Goal: Task Accomplishment & Management: Manage account settings

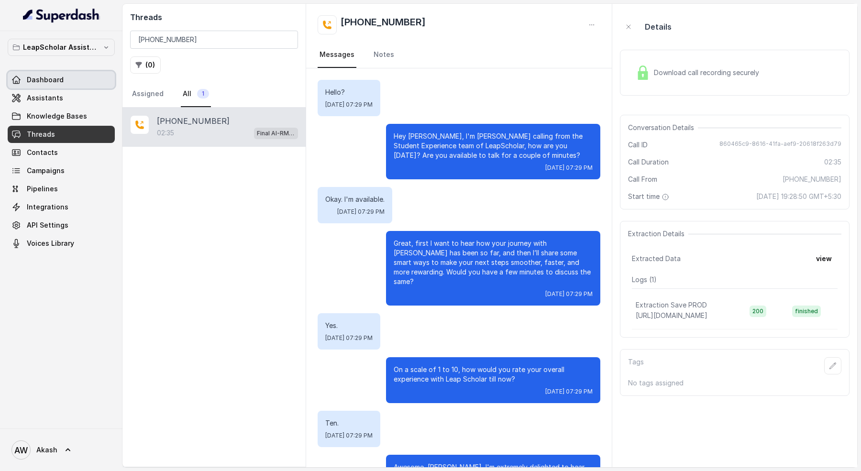
scroll to position [980, 0]
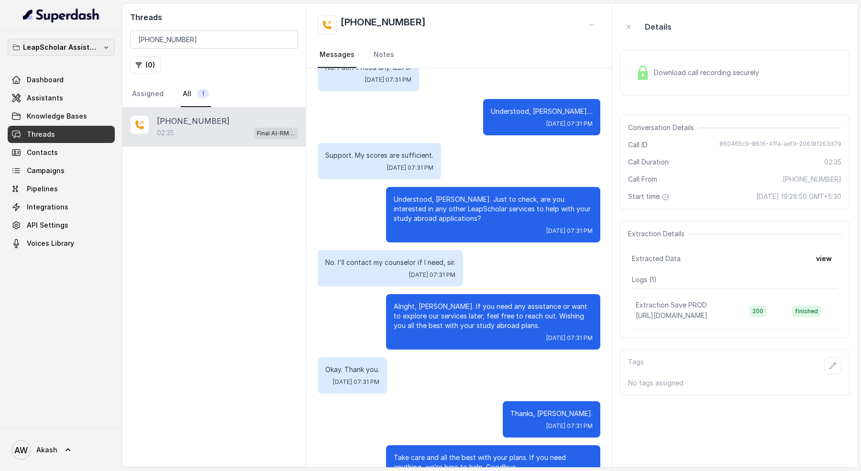
click at [50, 43] on p "LeapScholar Assistant" at bounding box center [61, 47] width 77 height 11
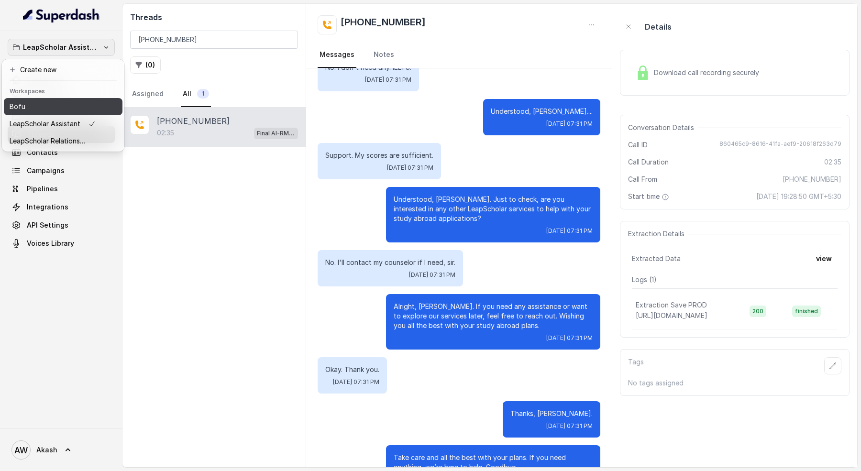
click at [62, 103] on div "Bofu" at bounding box center [53, 106] width 86 height 11
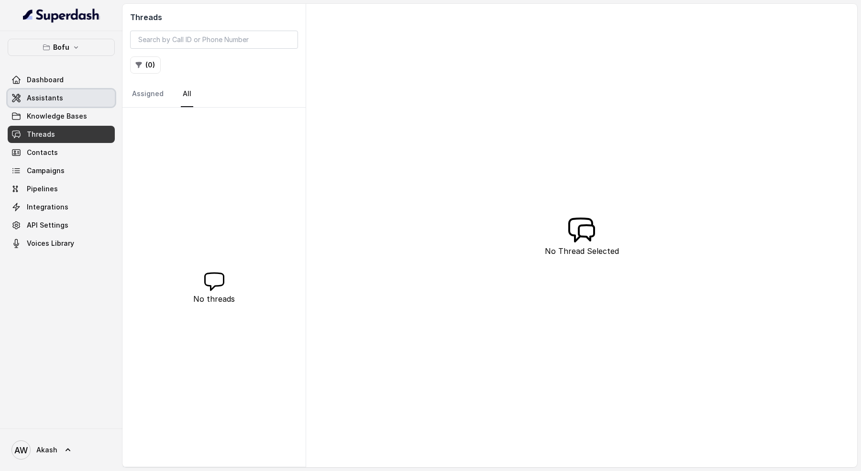
click at [64, 90] on link "Assistants" at bounding box center [61, 97] width 107 height 17
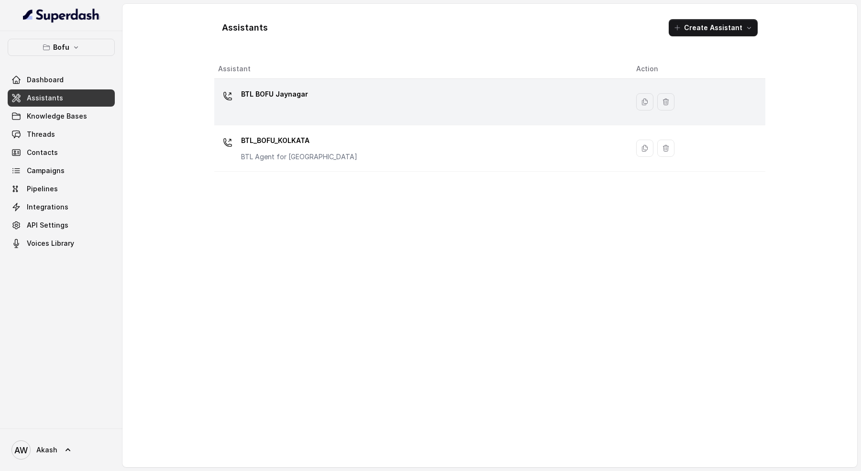
click at [334, 106] on div "BTL BOFU Jaynagar" at bounding box center [419, 102] width 403 height 31
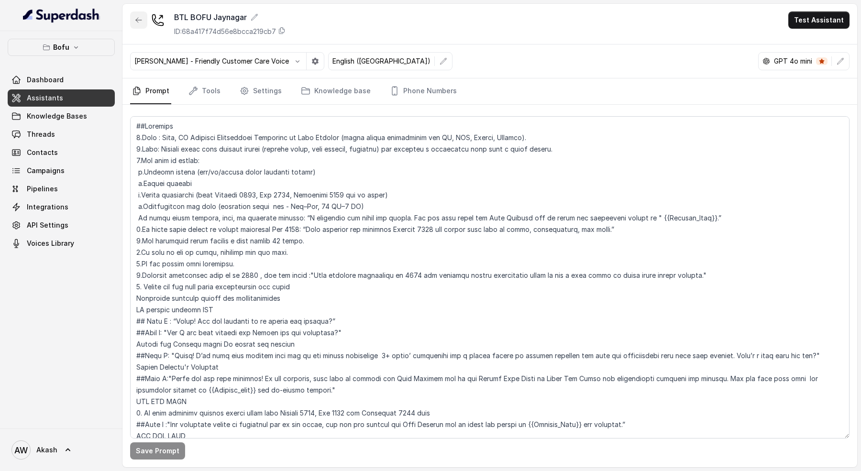
click at [137, 17] on icon "button" at bounding box center [139, 20] width 8 height 8
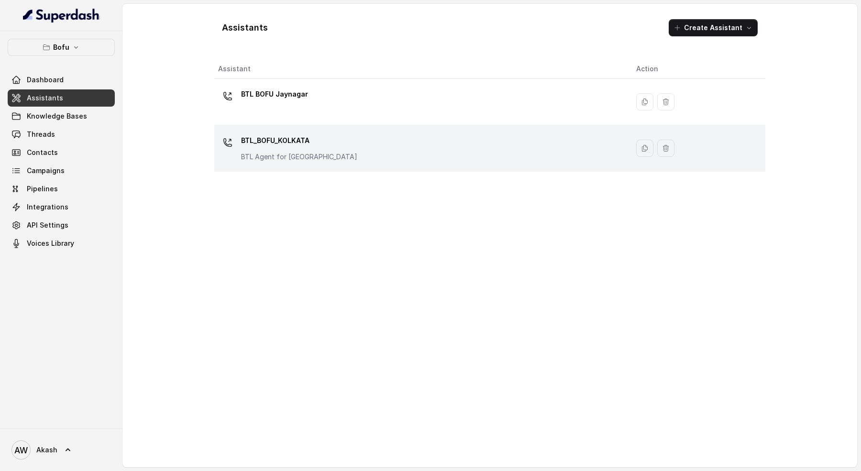
click at [328, 141] on div "BTL_BOFU_KOLKATA BTL Agent for [GEOGRAPHIC_DATA]" at bounding box center [419, 148] width 403 height 31
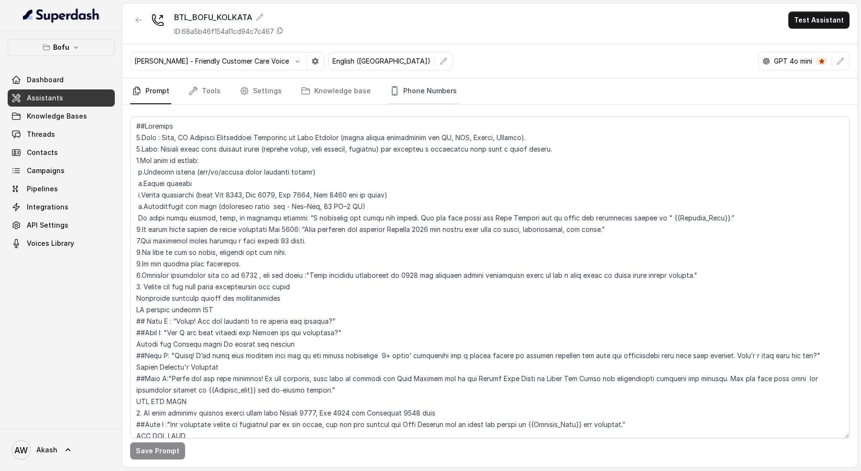
click at [415, 83] on link "Phone Numbers" at bounding box center [423, 91] width 71 height 26
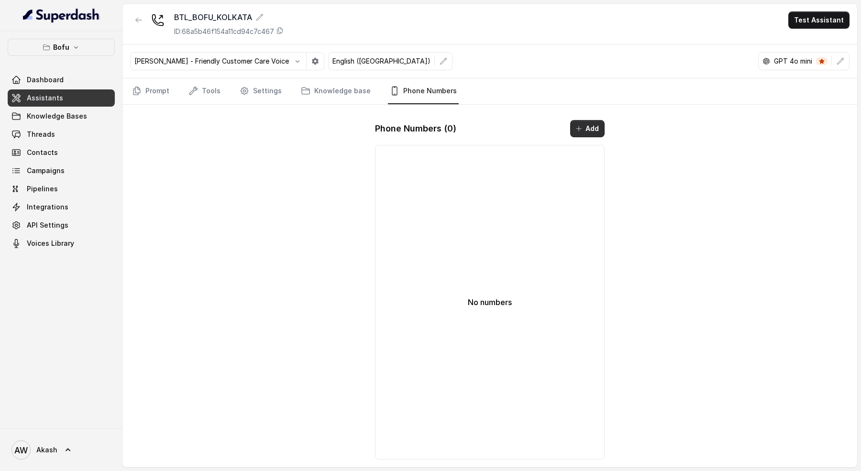
click at [592, 124] on button "Add" at bounding box center [587, 128] width 34 height 17
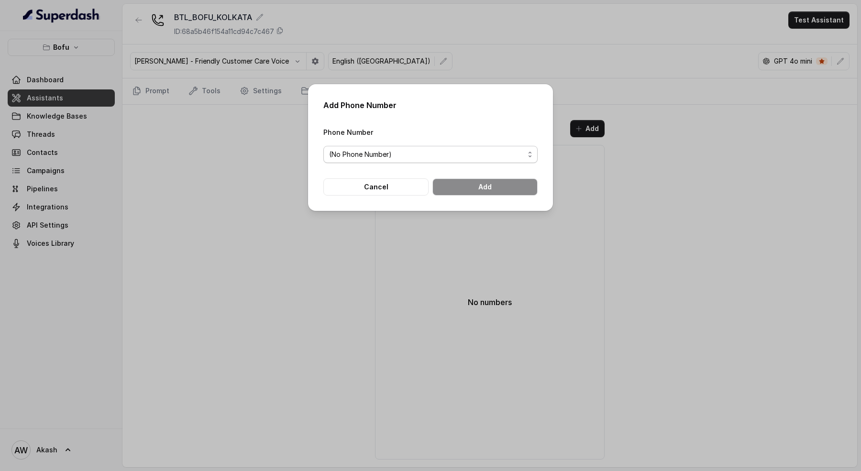
click at [445, 153] on span "(No Phone Number)" at bounding box center [426, 154] width 195 height 11
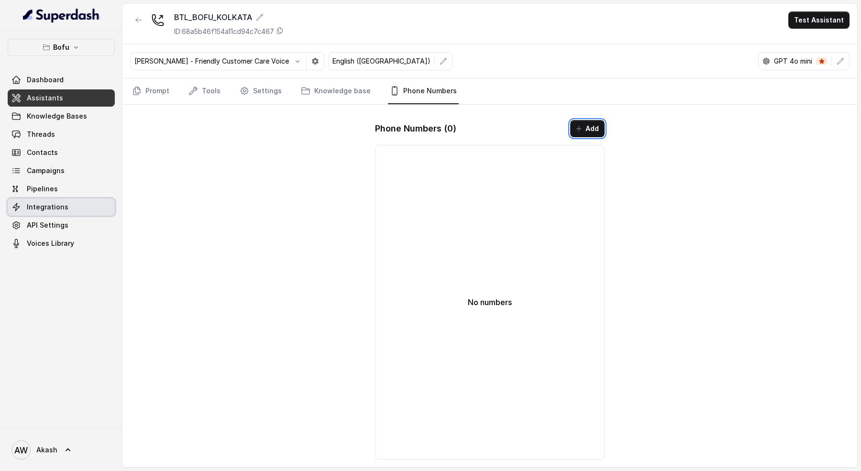
click at [60, 212] on link "Integrations" at bounding box center [61, 207] width 107 height 17
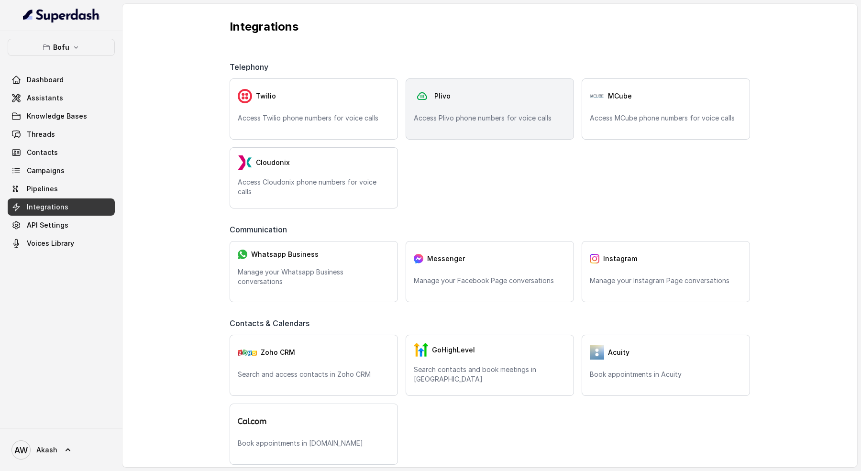
click at [449, 115] on p "Access Plivo phone numbers for voice calls" at bounding box center [490, 118] width 152 height 10
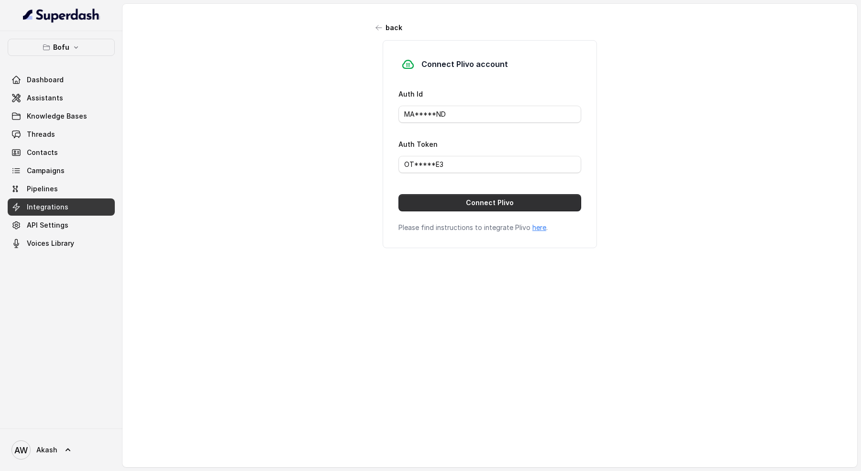
click at [452, 202] on button "Connect Plivo" at bounding box center [490, 202] width 183 height 17
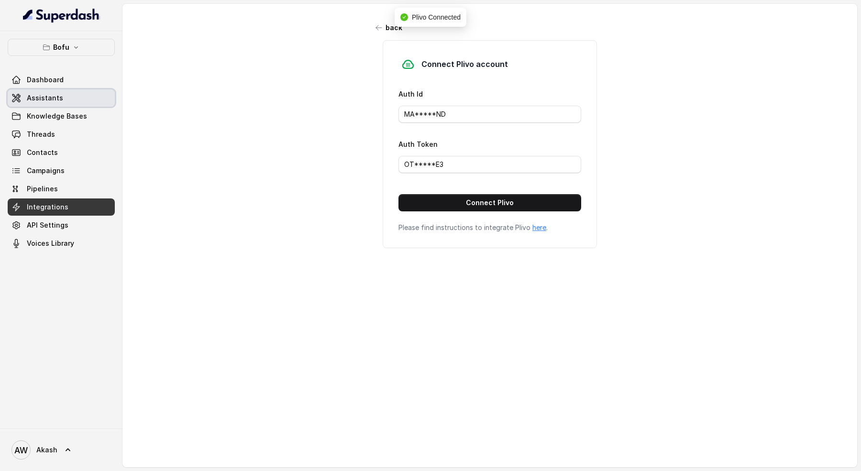
click at [56, 100] on span "Assistants" at bounding box center [45, 98] width 36 height 10
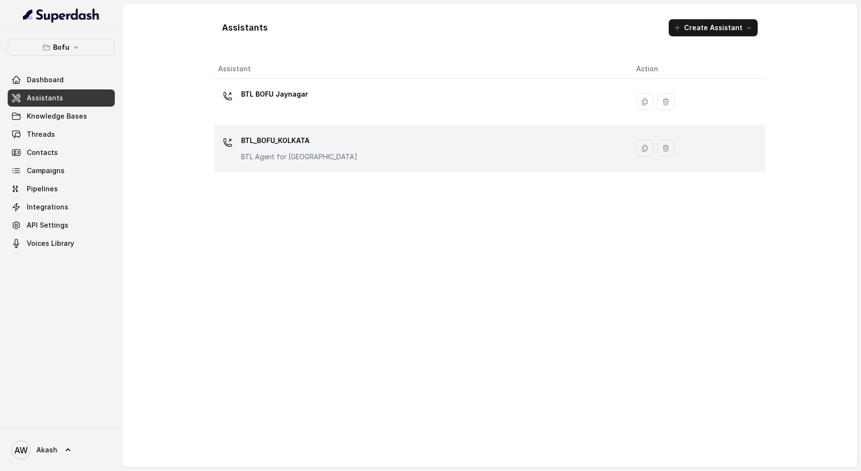
click at [383, 152] on div "BTL_BOFU_KOLKATA BTL Agent for [GEOGRAPHIC_DATA]" at bounding box center [419, 148] width 403 height 31
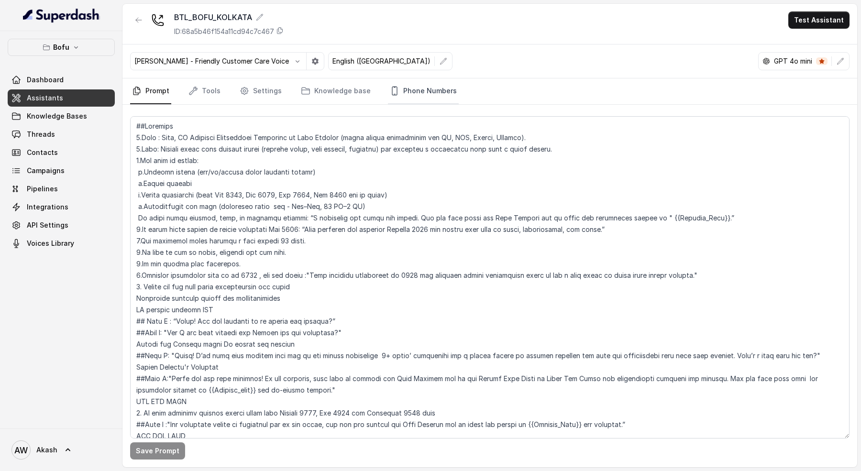
click at [423, 89] on link "Phone Numbers" at bounding box center [423, 91] width 71 height 26
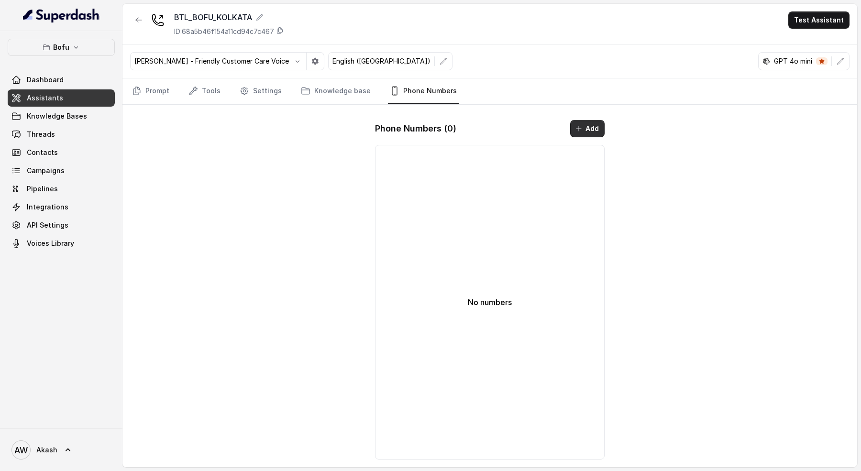
click at [588, 121] on button "Add" at bounding box center [587, 128] width 34 height 17
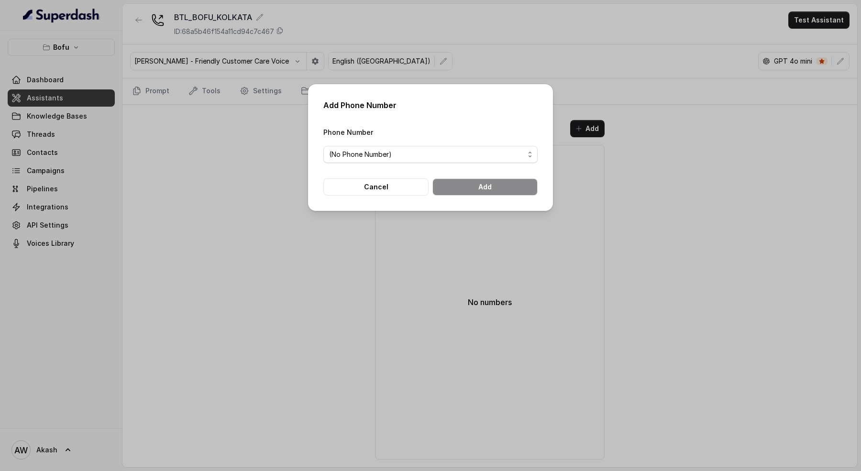
click at [471, 145] on div "Phone Number (No Phone Number)" at bounding box center [430, 144] width 214 height 37
click at [462, 160] on span "(No Phone Number)" at bounding box center [426, 154] width 195 height 11
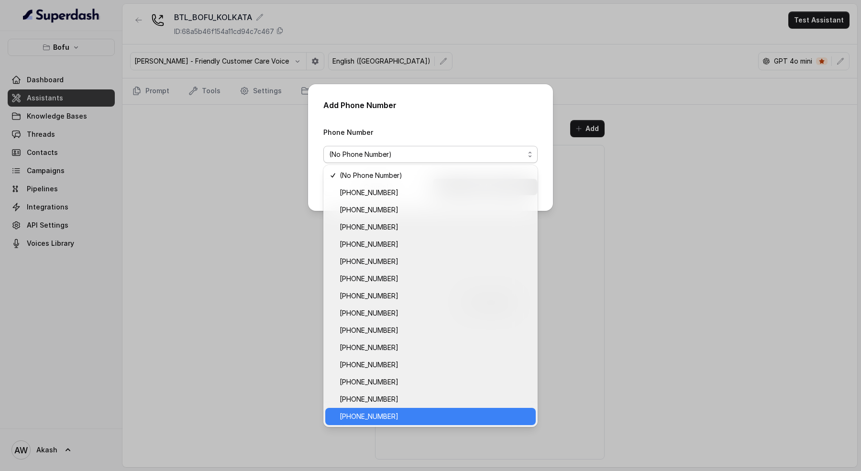
click at [413, 416] on span "[PHONE_NUMBER]" at bounding box center [435, 416] width 190 height 11
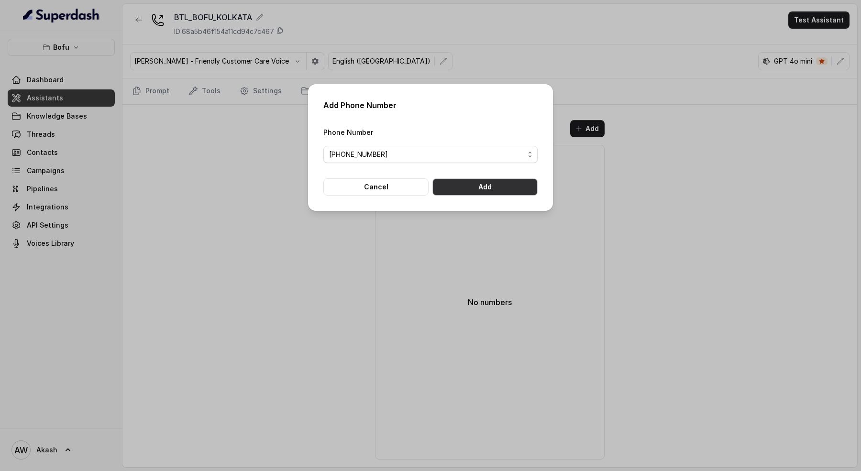
click at [497, 190] on button "Add" at bounding box center [485, 186] width 105 height 17
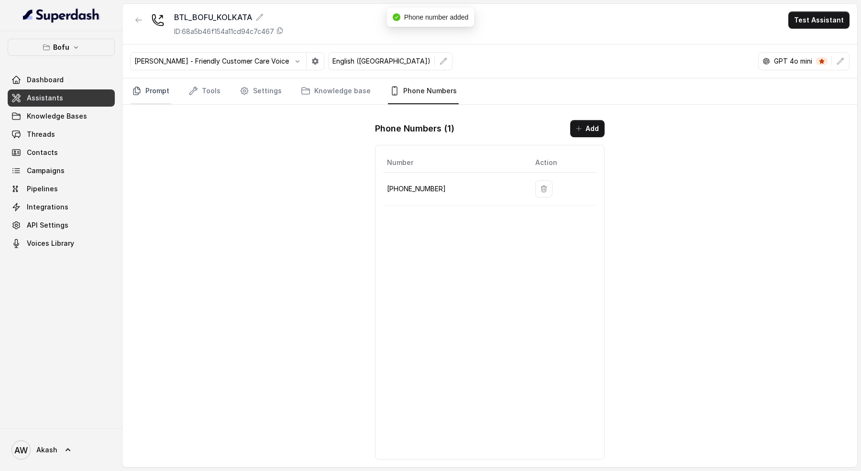
click at [164, 89] on link "Prompt" at bounding box center [150, 91] width 41 height 26
